Goal: Communication & Community: Answer question/provide support

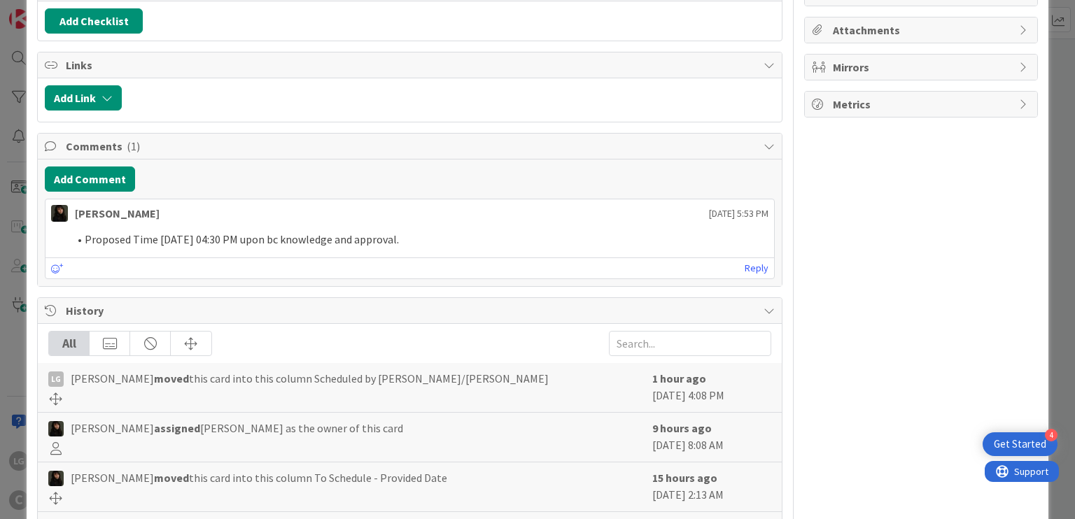
scroll to position [101, 0]
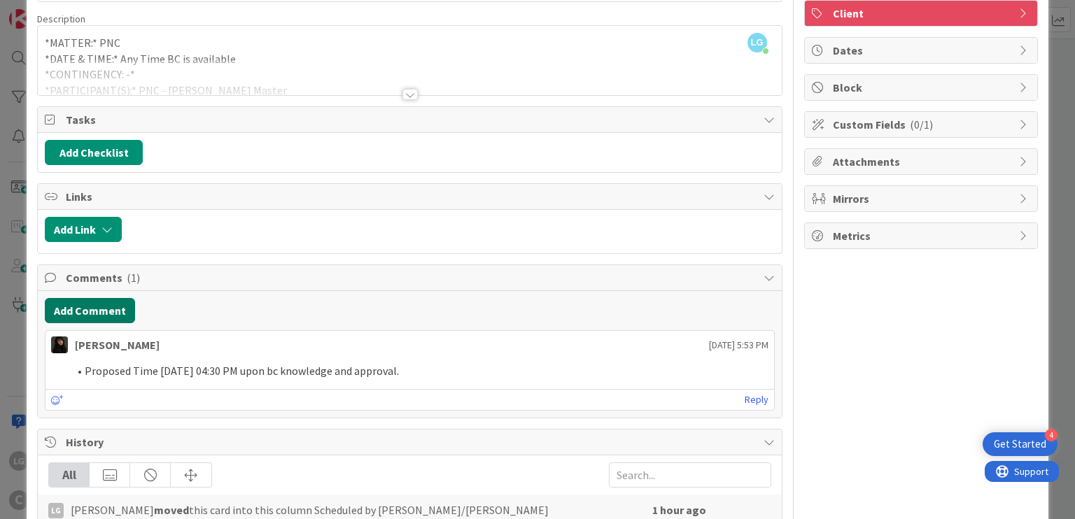
click at [101, 304] on button "Add Comment" at bounding box center [90, 310] width 90 height 25
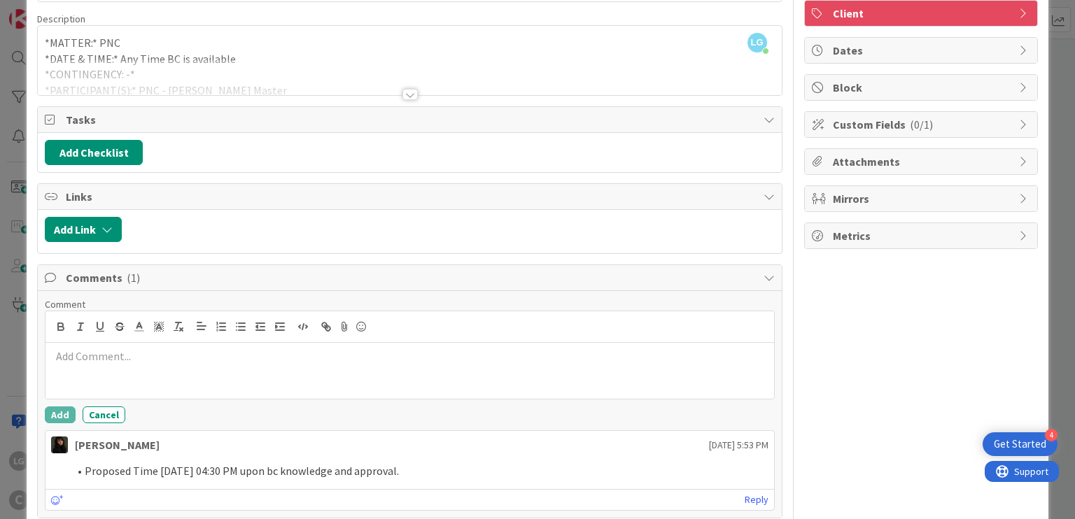
click at [179, 377] on div at bounding box center [409, 371] width 728 height 56
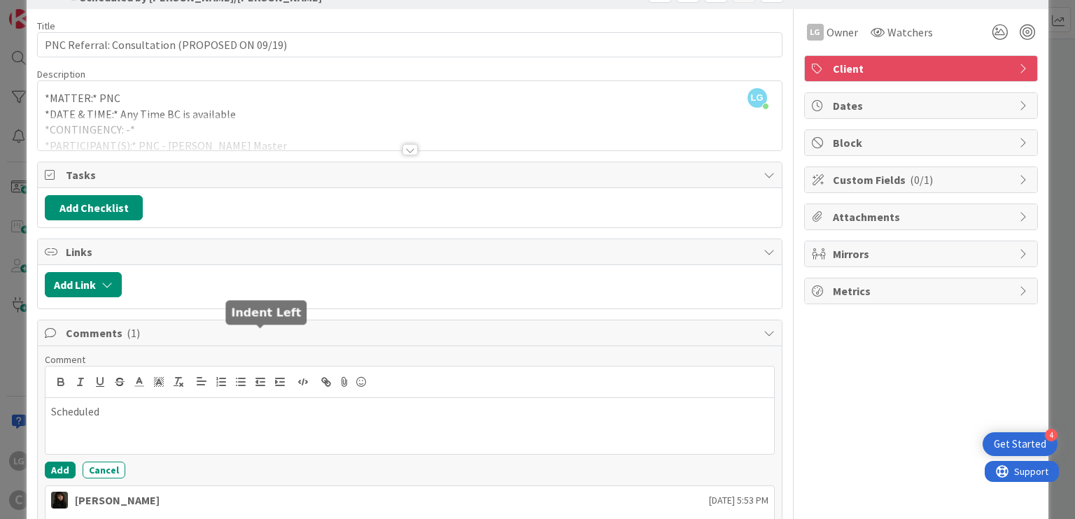
scroll to position [140, 0]
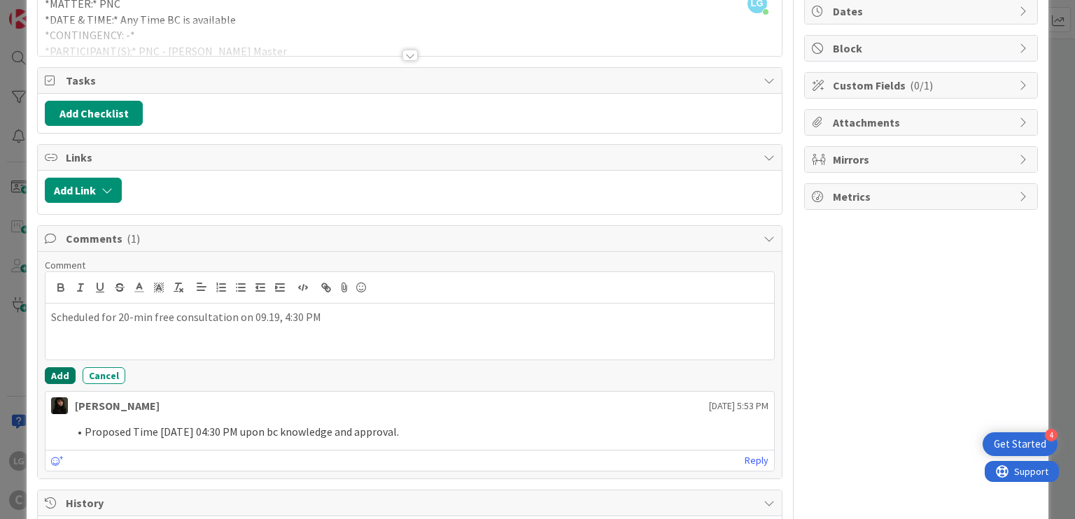
click at [48, 374] on button "Add" at bounding box center [60, 375] width 31 height 17
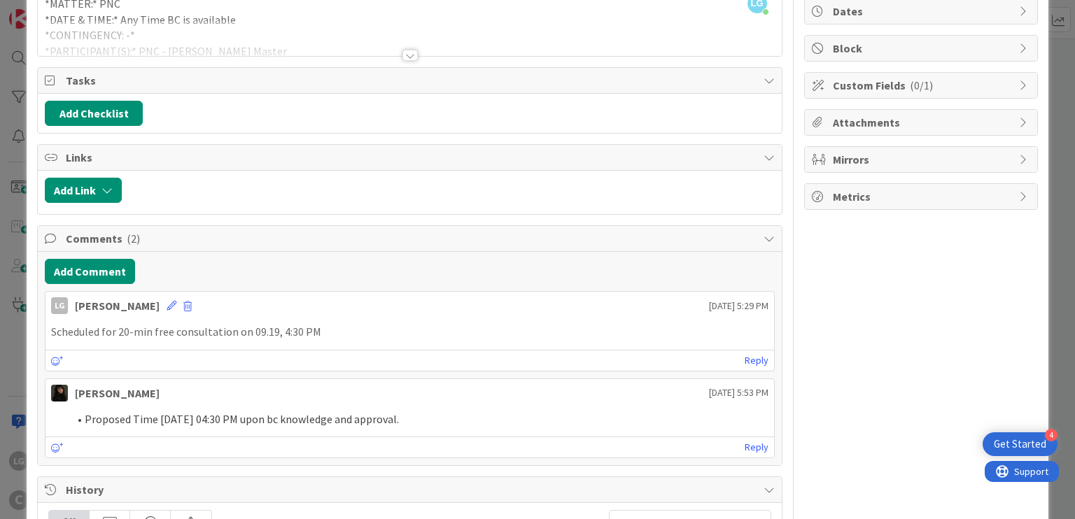
click at [167, 302] on icon at bounding box center [172, 306] width 10 height 10
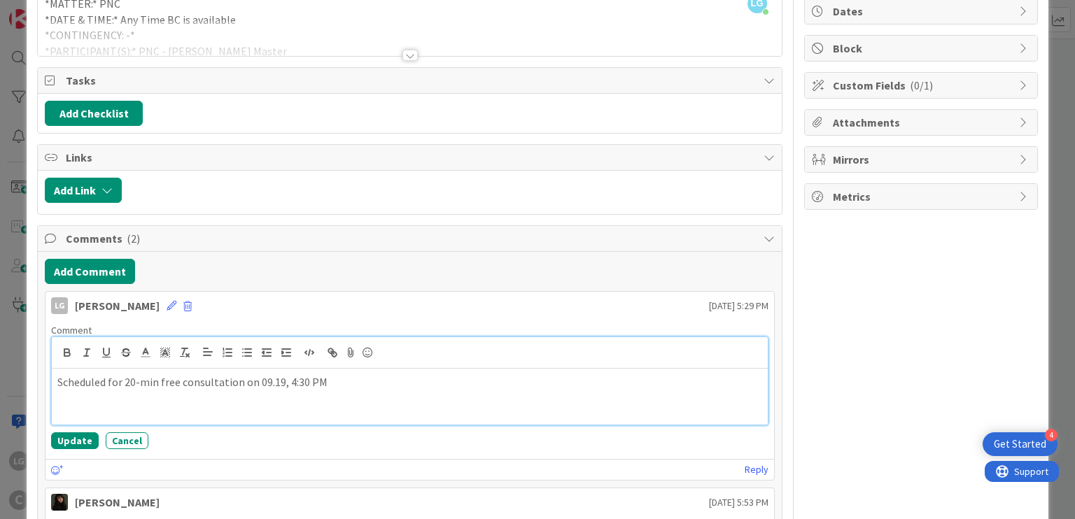
click at [106, 380] on p "Scheduled for 20-min free consultation on 09.19, 4:30 PM" at bounding box center [409, 382] width 704 height 16
click at [69, 433] on button "Update" at bounding box center [75, 441] width 48 height 17
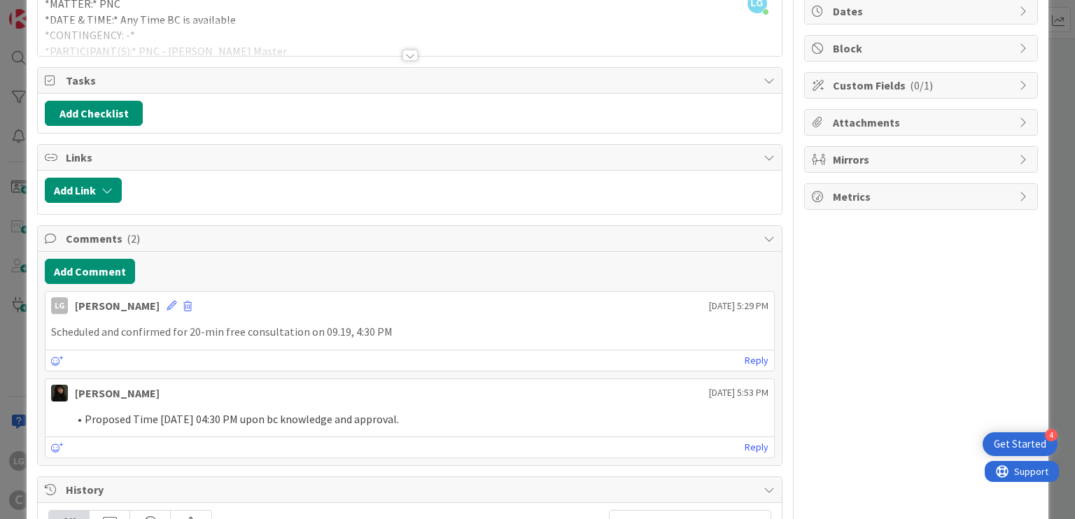
click at [167, 303] on icon at bounding box center [172, 306] width 10 height 10
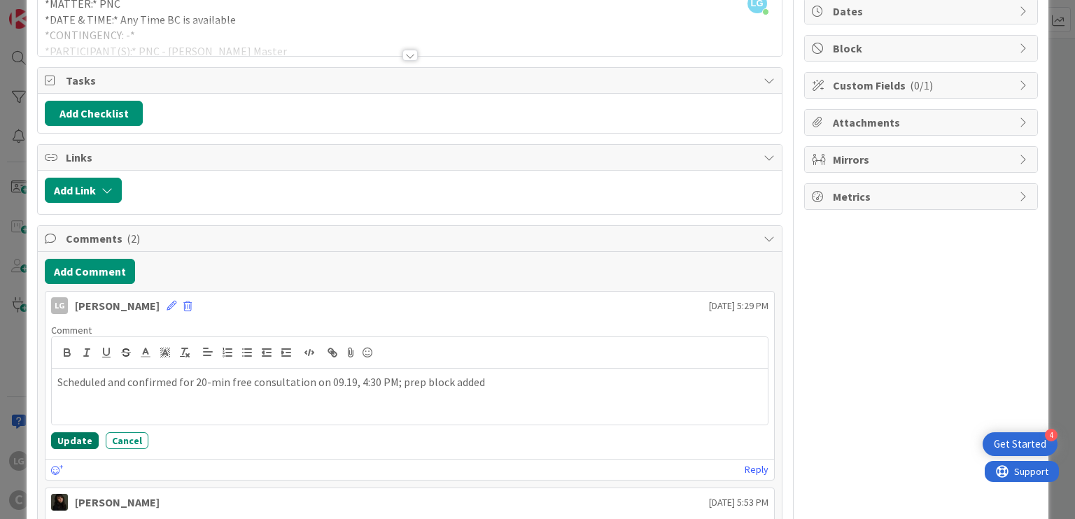
click at [62, 433] on button "Update" at bounding box center [75, 441] width 48 height 17
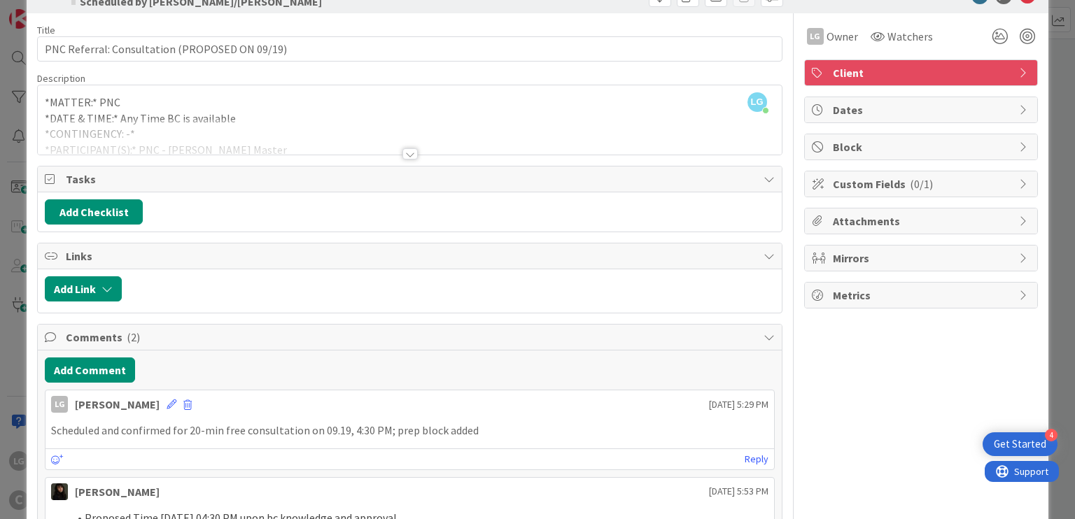
scroll to position [0, 0]
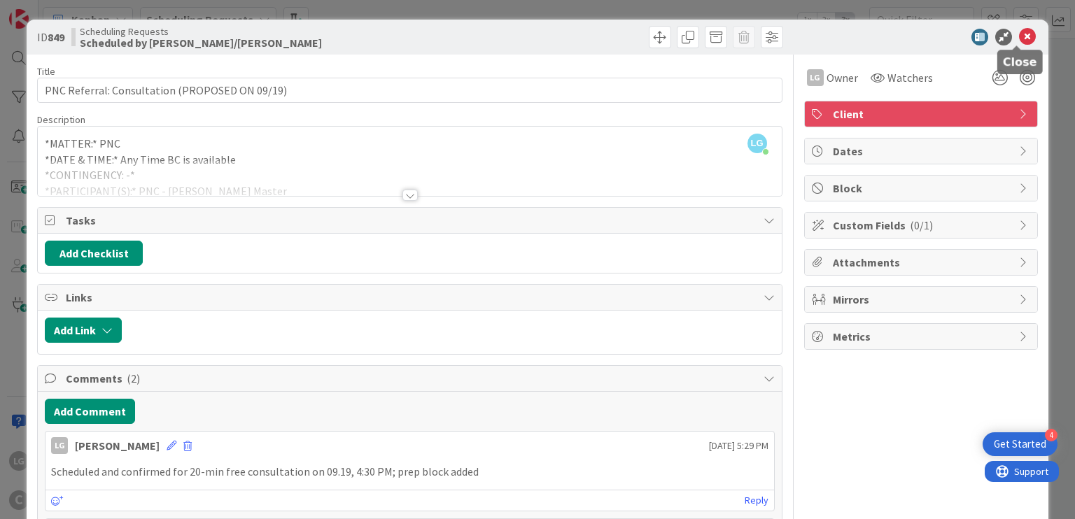
click at [1019, 38] on icon at bounding box center [1027, 37] width 17 height 17
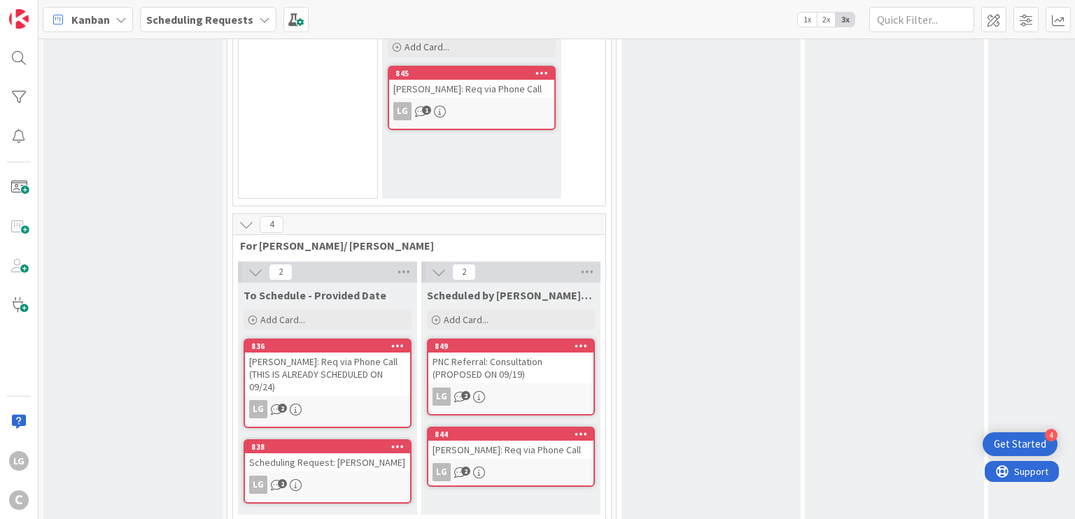
click at [540, 441] on div "[PERSON_NAME]: Req via Phone Call" at bounding box center [510, 450] width 165 height 18
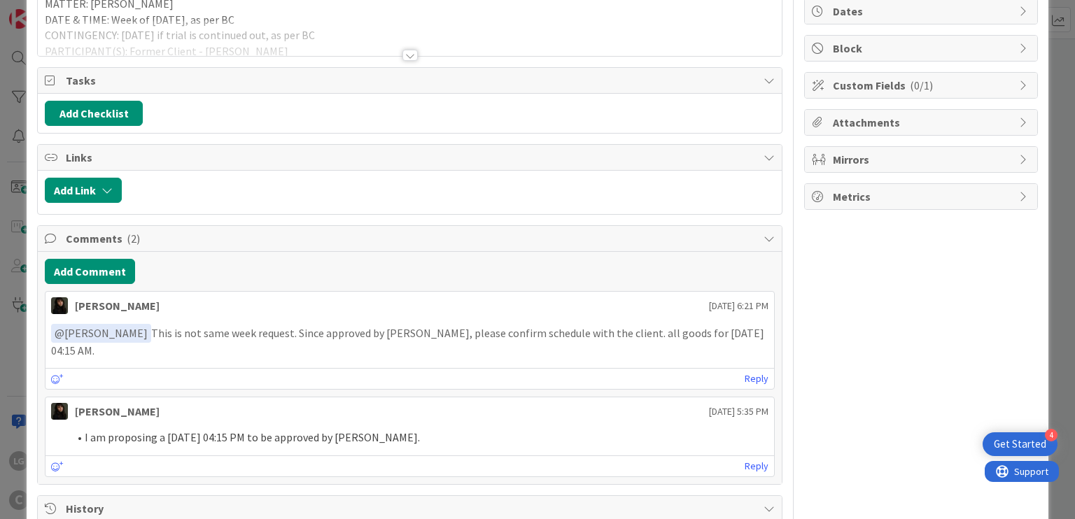
scroll to position [140, 0]
click at [102, 263] on button "Add Comment" at bounding box center [90, 271] width 90 height 25
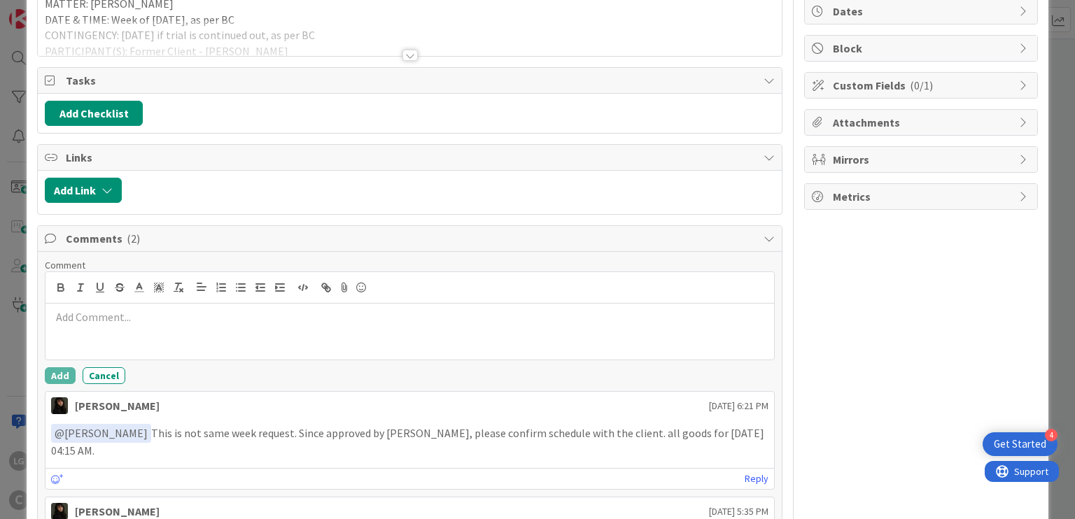
click at [171, 317] on p at bounding box center [409, 317] width 717 height 16
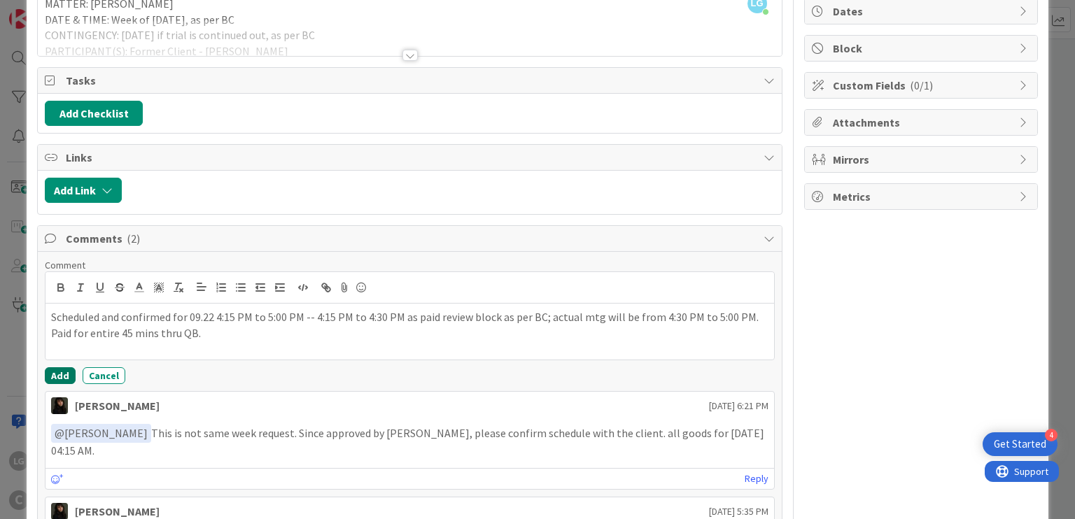
click at [55, 374] on button "Add" at bounding box center [60, 375] width 31 height 17
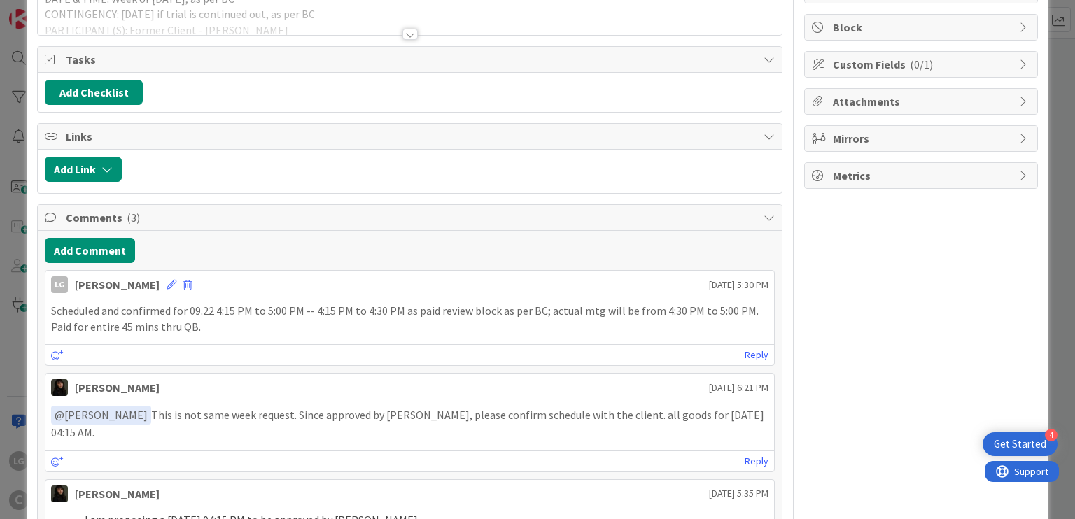
scroll to position [0, 0]
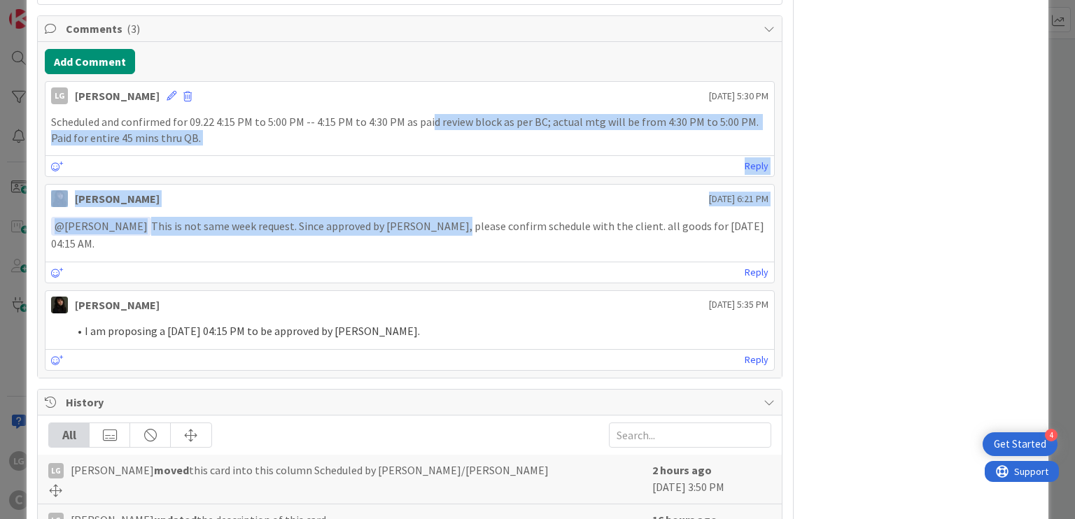
drag, startPoint x: 431, startPoint y: 122, endPoint x: 439, endPoint y: 223, distance: 100.4
click at [439, 223] on div "LG [PERSON_NAME] [DATE] 5:30 PM Scheduled and confirmed for 09.22 4:15 PM to 5:…" at bounding box center [409, 226] width 729 height 290
click at [439, 223] on p "﻿ @ [PERSON_NAME] ﻿ This is not same week request. Since approved by [PERSON_NA…" at bounding box center [409, 234] width 717 height 34
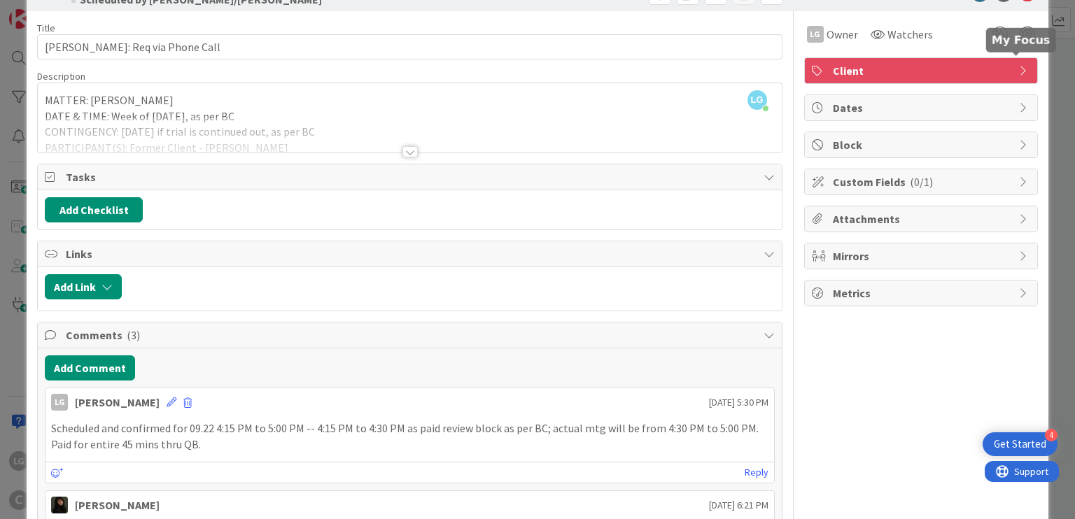
scroll to position [11, 0]
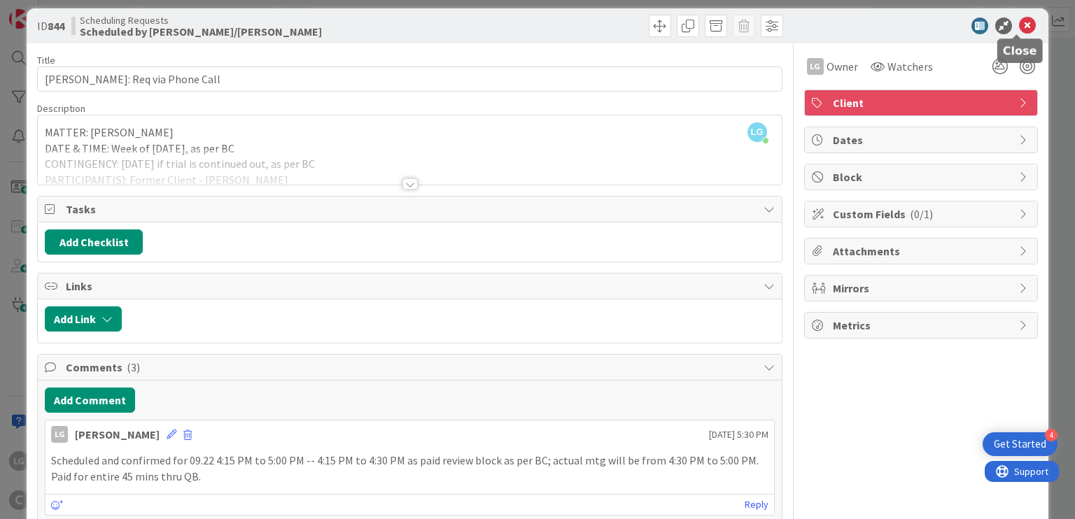
click at [1025, 27] on div at bounding box center [914, 25] width 248 height 17
click at [1019, 29] on icon at bounding box center [1027, 25] width 17 height 17
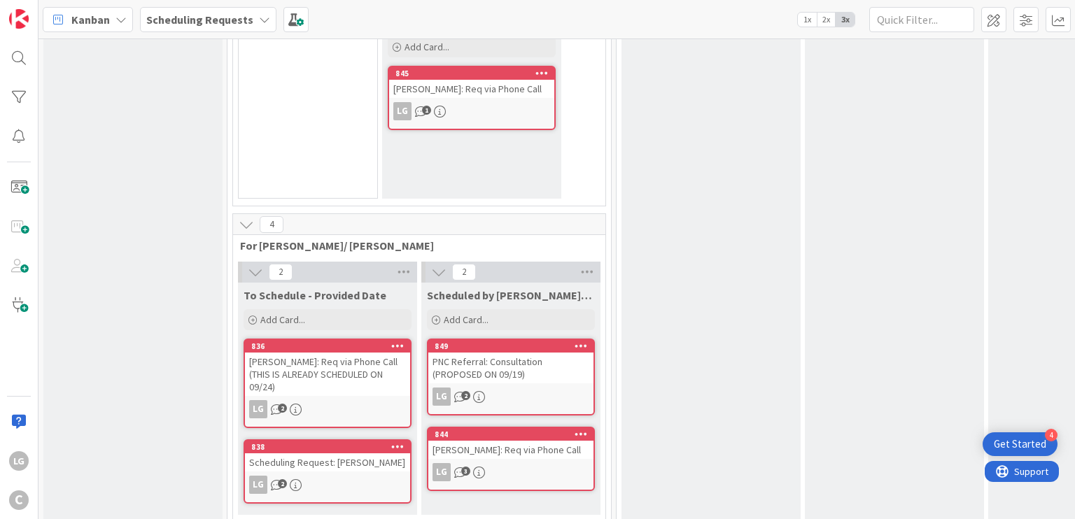
click at [339, 353] on div "[PERSON_NAME]: Req via Phone Call (THIS IS ALREADY SCHEDULED ON 09/24)" at bounding box center [327, 374] width 165 height 43
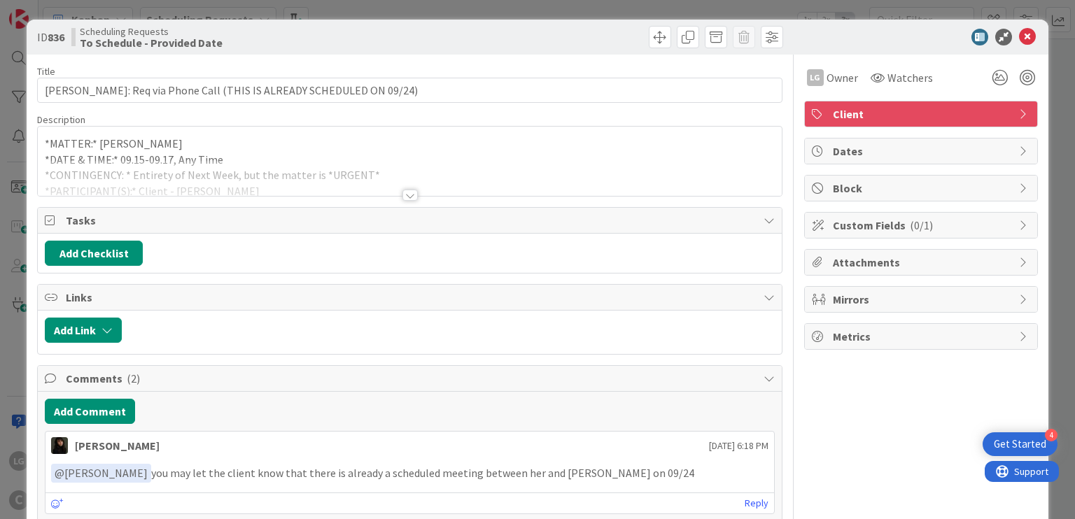
click at [346, 482] on div "﻿ @ [PERSON_NAME] ﻿ you may let the client know that there is already a schedul…" at bounding box center [409, 473] width 728 height 30
drag, startPoint x: 346, startPoint y: 482, endPoint x: 526, endPoint y: 473, distance: 180.8
click at [526, 473] on div "﻿ @ [PERSON_NAME] ﻿ you may let the client know that there is already a schedul…" at bounding box center [409, 473] width 728 height 30
click at [526, 473] on p "﻿ @ [PERSON_NAME] ﻿ you may let the client know that there is already a schedul…" at bounding box center [409, 473] width 717 height 19
drag, startPoint x: 526, startPoint y: 473, endPoint x: 302, endPoint y: 473, distance: 224.7
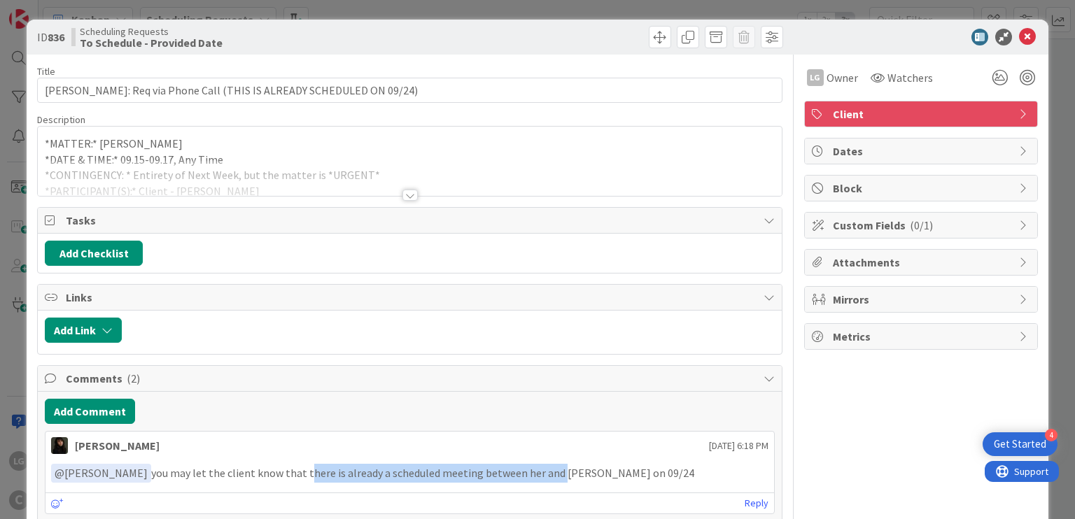
click at [302, 473] on p "﻿ @ [PERSON_NAME] ﻿ you may let the client know that there is already a schedul…" at bounding box center [409, 473] width 717 height 19
click at [1019, 34] on icon at bounding box center [1027, 37] width 17 height 17
